Goal: Obtain resource: Download file/media

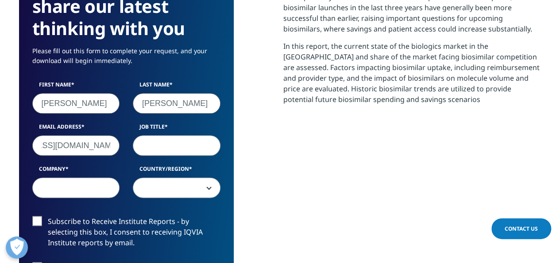
scroll to position [0, 65]
type input "[EMAIL_ADDRESS][DOMAIN_NAME]"
click at [151, 155] on div "First Name [PERSON_NAME] Last Name [PERSON_NAME] Email Address [EMAIL_ADDRESS][…" at bounding box center [127, 144] width 202 height 126
click at [153, 151] on input "Job Title" at bounding box center [177, 145] width 88 height 20
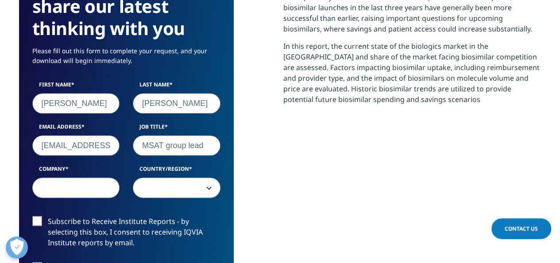
type input "MSAT group lead"
click at [92, 173] on label "Company" at bounding box center [76, 171] width 88 height 12
click at [92, 177] on input "Company" at bounding box center [76, 187] width 88 height 20
click at [90, 179] on input "Company" at bounding box center [76, 187] width 88 height 20
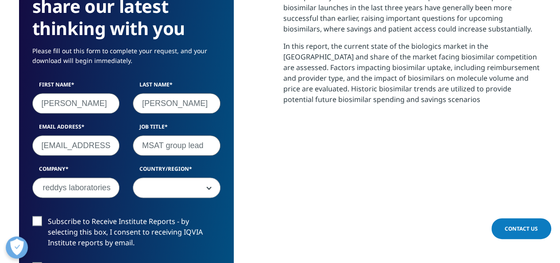
type input "Dr reddys laboratories"
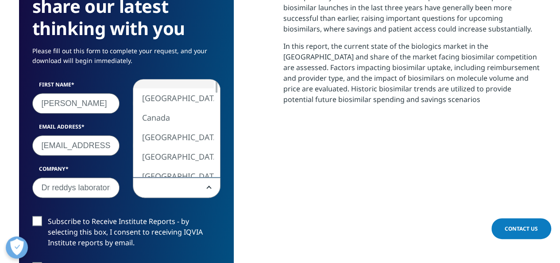
click at [156, 191] on span at bounding box center [176, 188] width 87 height 20
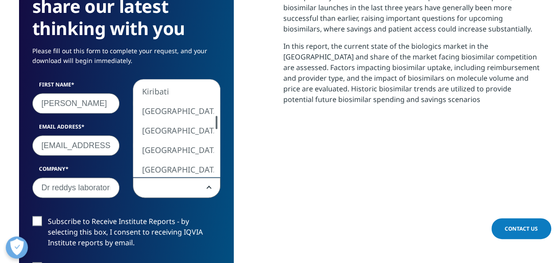
click at [220, 123] on div at bounding box center [216, 122] width 7 height 13
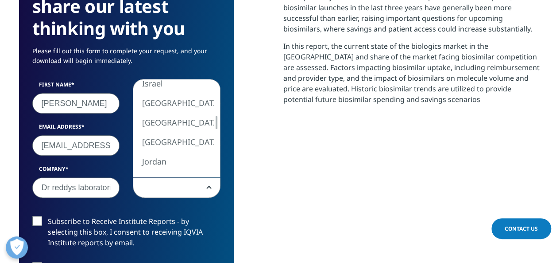
select select "India"
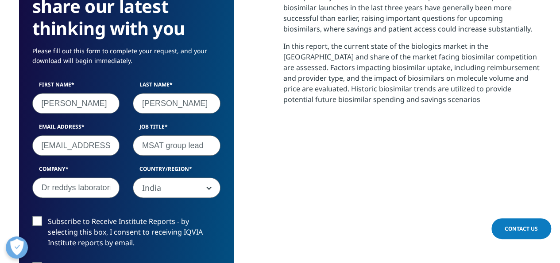
click at [34, 217] on label "Subscribe to Receive Institute Reports - by selecting this box, I consent to re…" at bounding box center [126, 234] width 188 height 37
click at [48, 216] on input "Subscribe to Receive Institute Reports - by selecting this box, I consent to re…" at bounding box center [48, 216] width 0 height 0
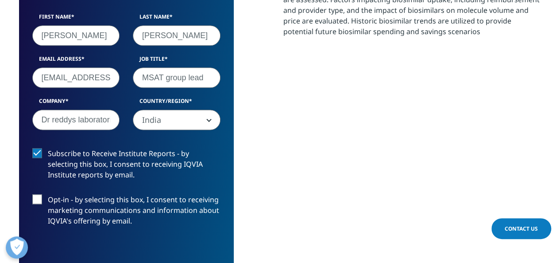
scroll to position [565, 0]
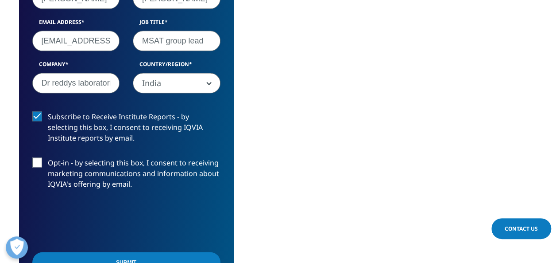
click at [37, 163] on label "Opt-in - by selecting this box, I consent to receiving marketing communications…" at bounding box center [126, 175] width 188 height 37
click at [48, 157] on input "Opt-in - by selecting this box, I consent to receiving marketing communications…" at bounding box center [48, 157] width 0 height 0
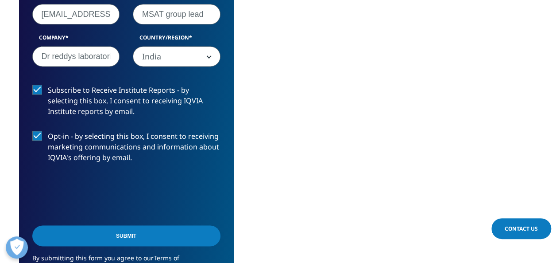
scroll to position [639, 0]
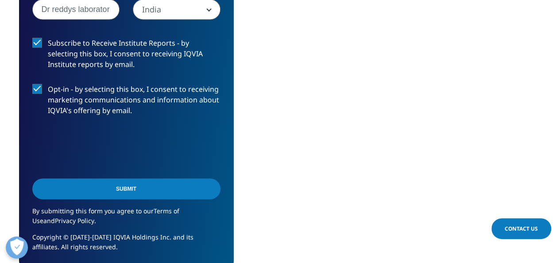
click at [199, 192] on input "Submit" at bounding box center [126, 188] width 188 height 21
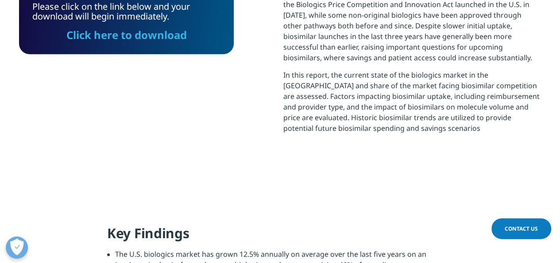
scroll to position [395, 0]
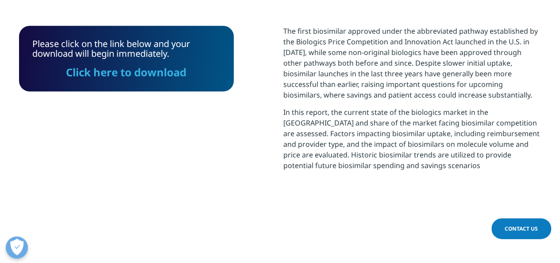
click at [155, 77] on link "Click here to download" at bounding box center [126, 72] width 120 height 15
